Goal: Use online tool/utility: Utilize a website feature to perform a specific function

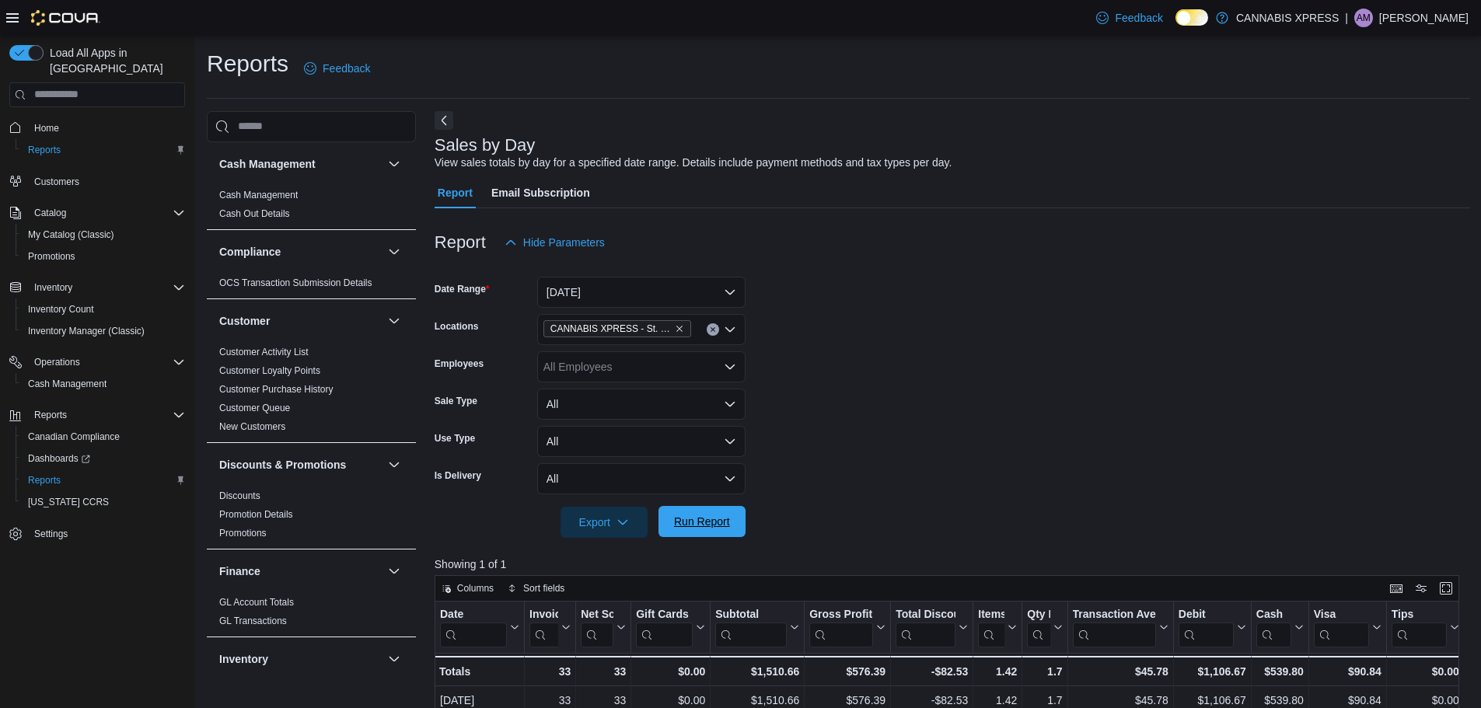
click at [680, 507] on span "Run Report" at bounding box center [702, 521] width 68 height 31
click at [709, 518] on span "Run Report" at bounding box center [702, 522] width 56 height 16
drag, startPoint x: 721, startPoint y: 525, endPoint x: 871, endPoint y: 420, distance: 183.2
click at [721, 525] on span "Run Report" at bounding box center [702, 523] width 56 height 16
click at [677, 540] on div at bounding box center [953, 547] width 1036 height 19
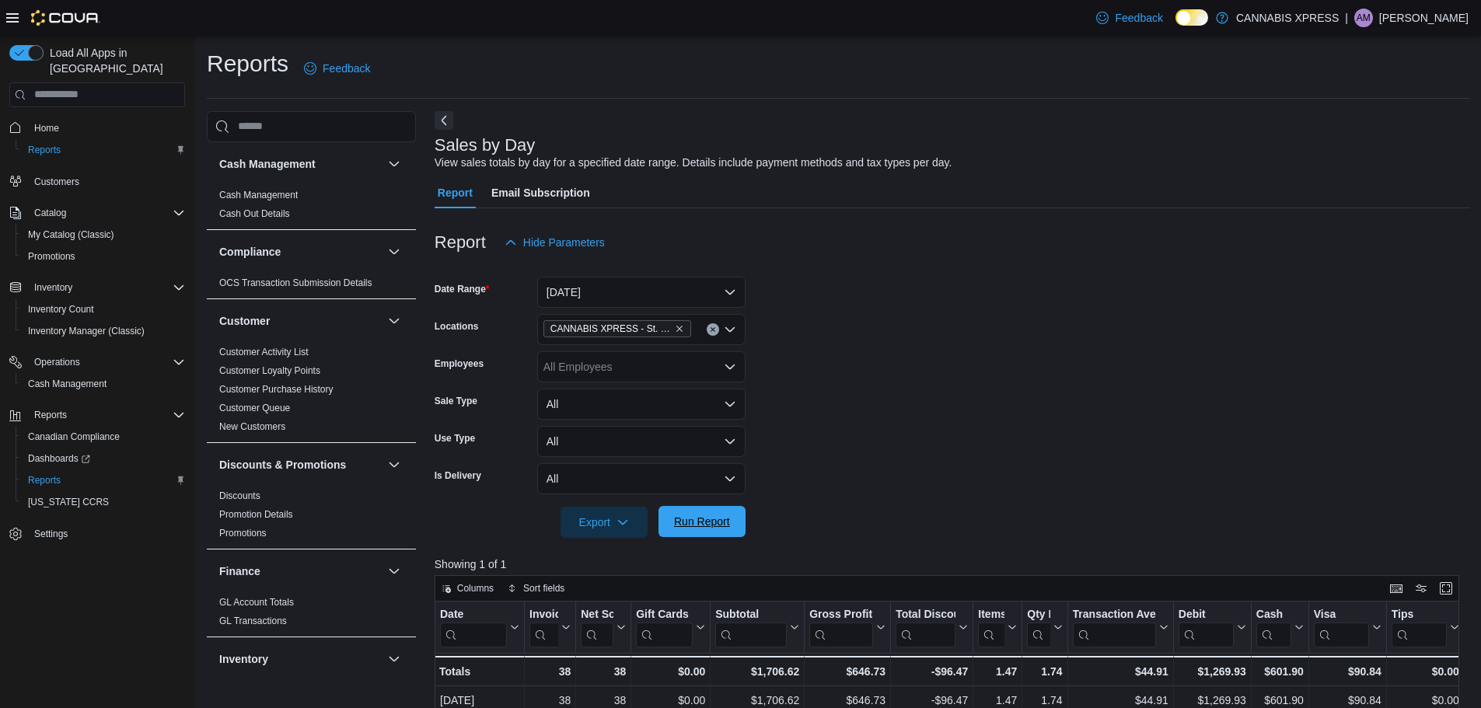
click at [687, 527] on span "Run Report" at bounding box center [702, 522] width 56 height 16
click at [714, 522] on span "Run Report" at bounding box center [702, 522] width 56 height 16
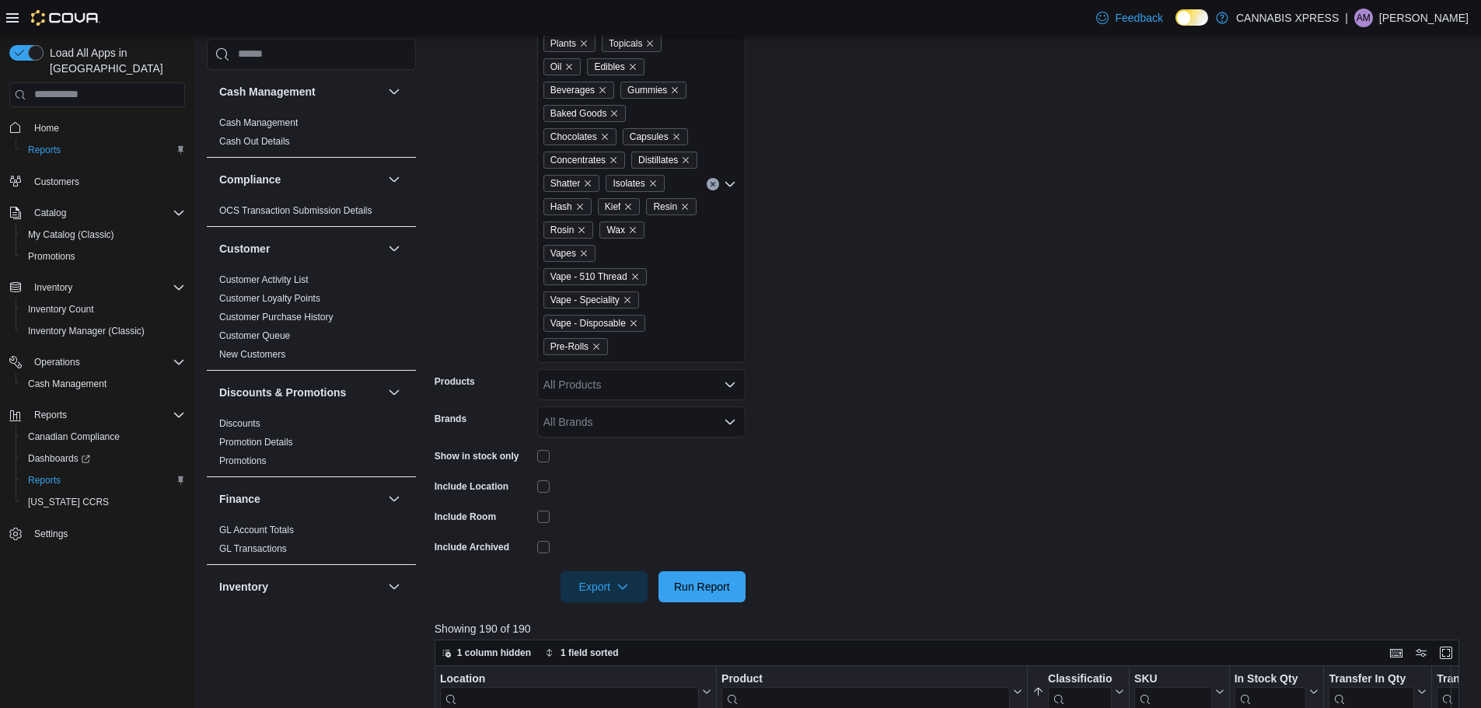
scroll to position [544, 0]
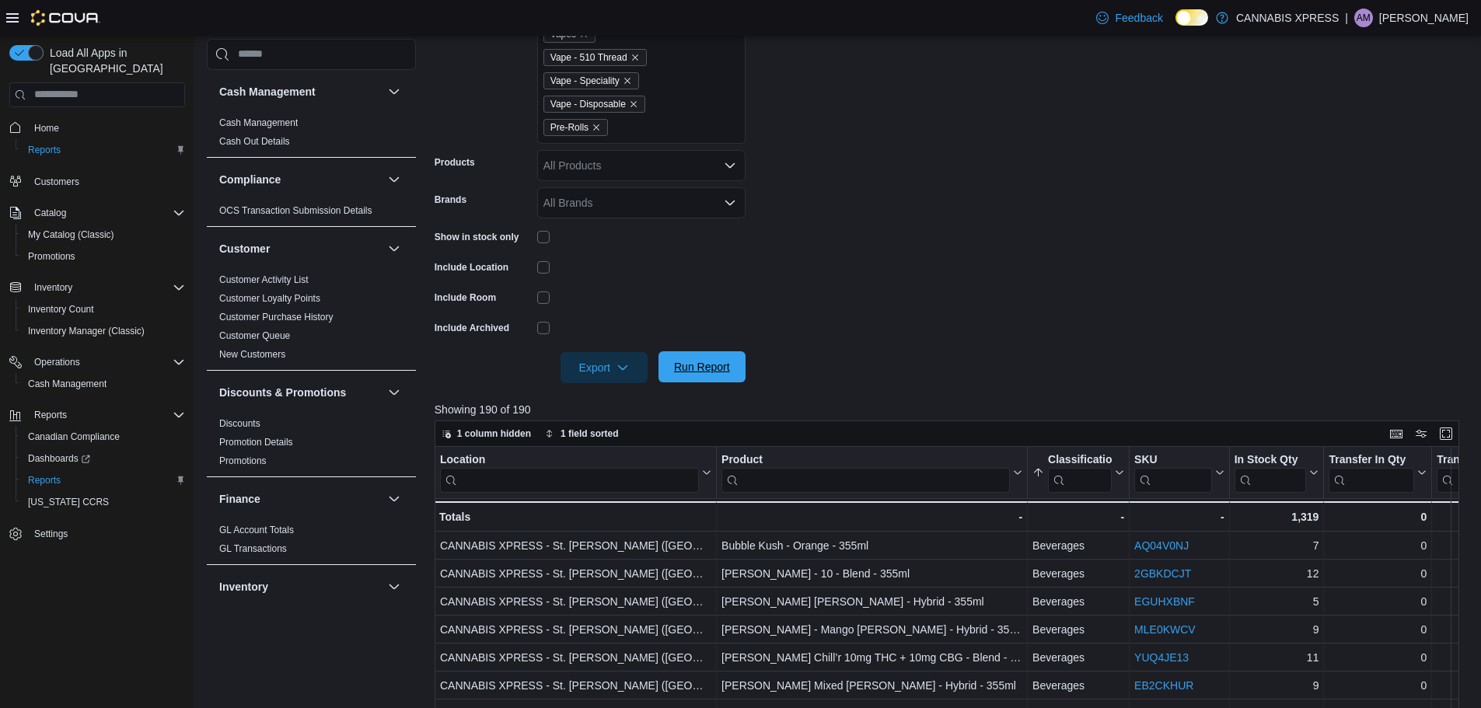
click at [716, 359] on span "Run Report" at bounding box center [702, 367] width 68 height 31
click at [617, 371] on icon "button" at bounding box center [623, 367] width 12 height 12
click at [880, 312] on form "Locations CANNABIS XPRESS - [GEOGRAPHIC_DATA][PERSON_NAME] (Water Street) Class…" at bounding box center [953, 56] width 1036 height 653
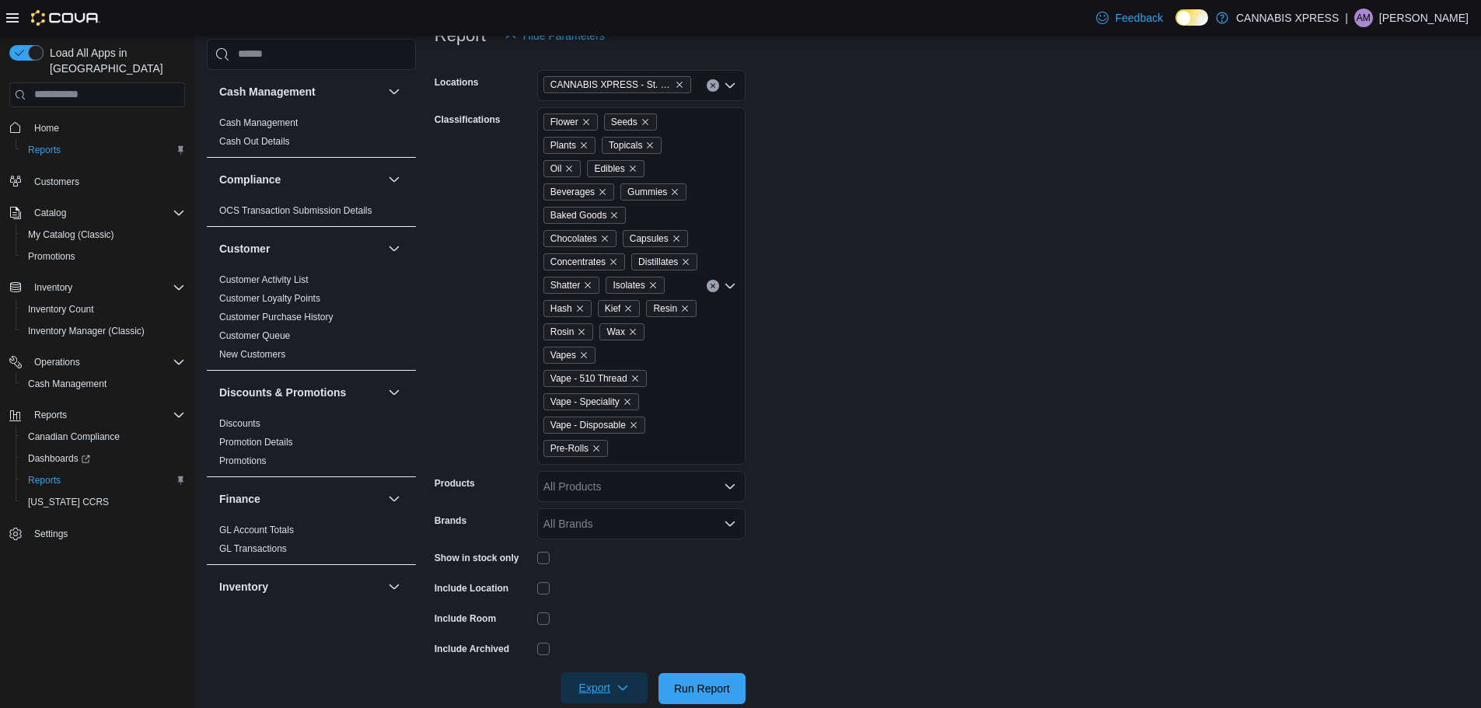
scroll to position [389, 0]
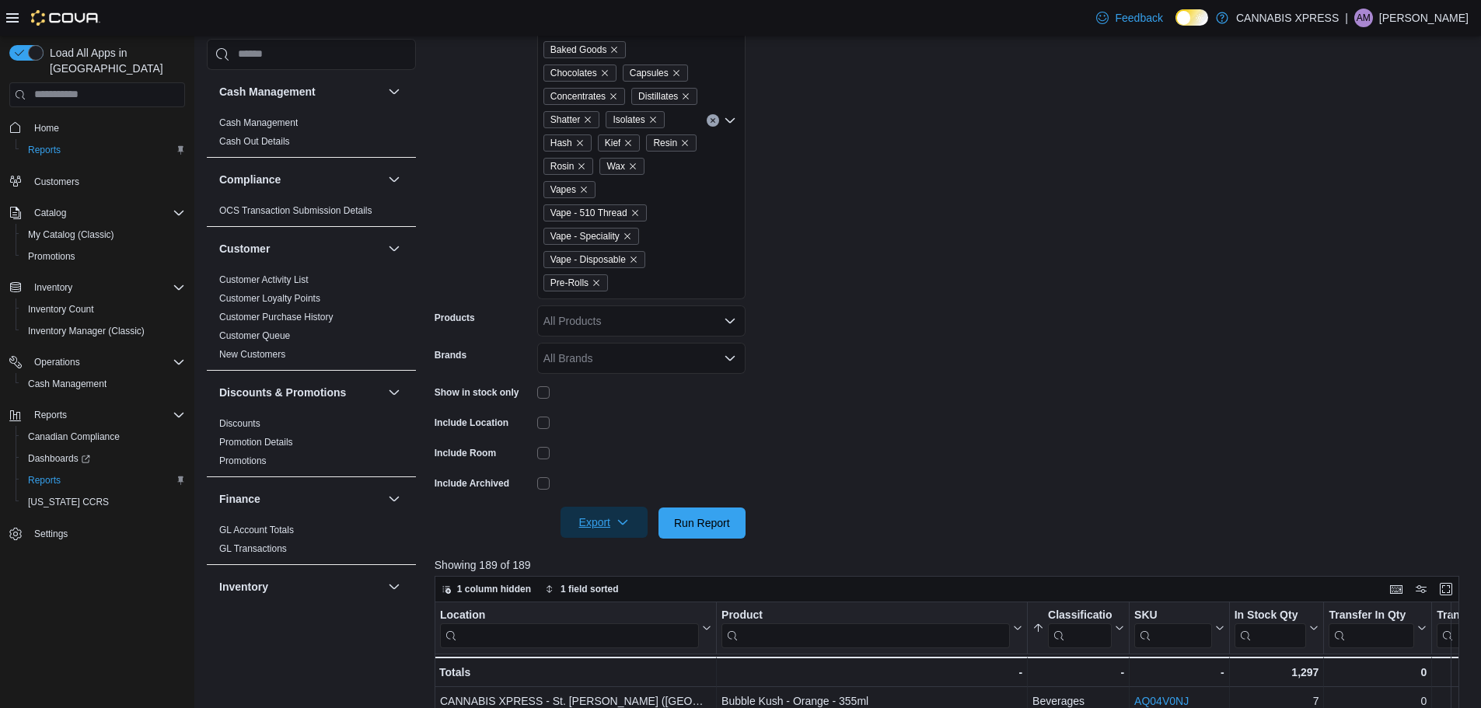
click at [680, 506] on div at bounding box center [953, 501] width 1036 height 12
click at [709, 501] on div at bounding box center [953, 501] width 1036 height 12
drag, startPoint x: 722, startPoint y: 516, endPoint x: 866, endPoint y: 453, distance: 157.5
click at [722, 516] on span "Run Report" at bounding box center [702, 524] width 56 height 16
click at [698, 533] on span "Run Report" at bounding box center [702, 522] width 68 height 31
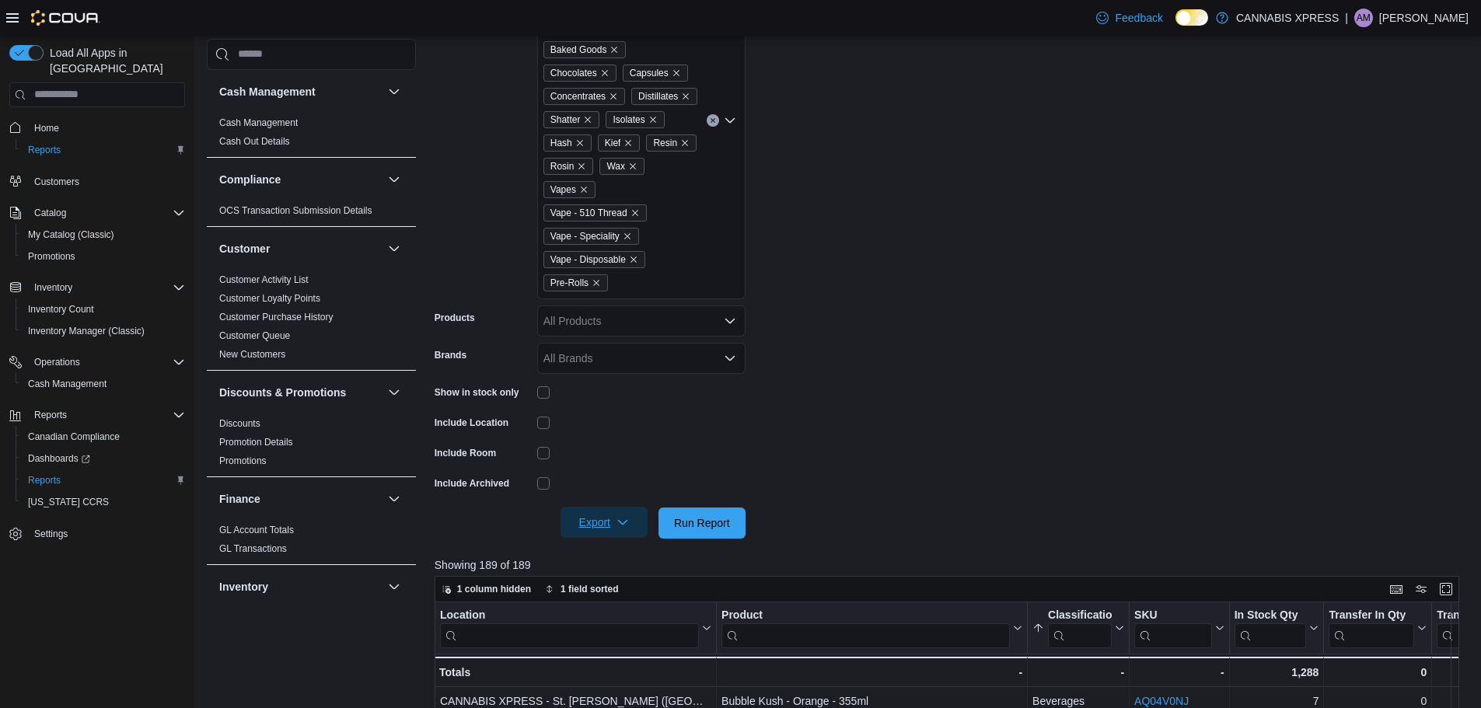
click at [637, 532] on span "Export" at bounding box center [604, 522] width 68 height 31
click at [630, 558] on span "Export to Excel" at bounding box center [607, 554] width 70 height 12
